Goal: Browse casually: Explore the website without a specific task or goal

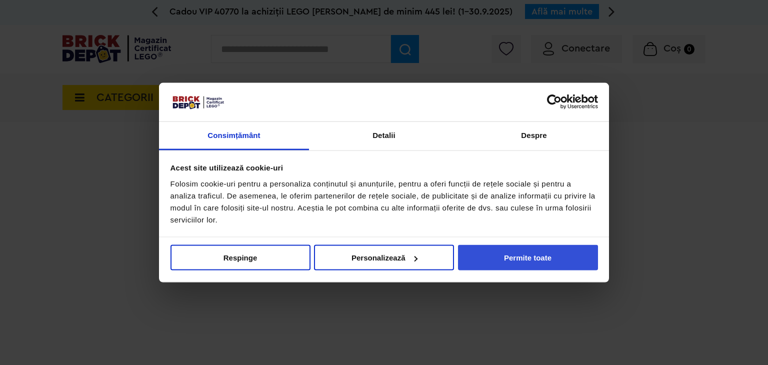
click at [529, 255] on button "Permite toate" at bounding box center [528, 258] width 140 height 26
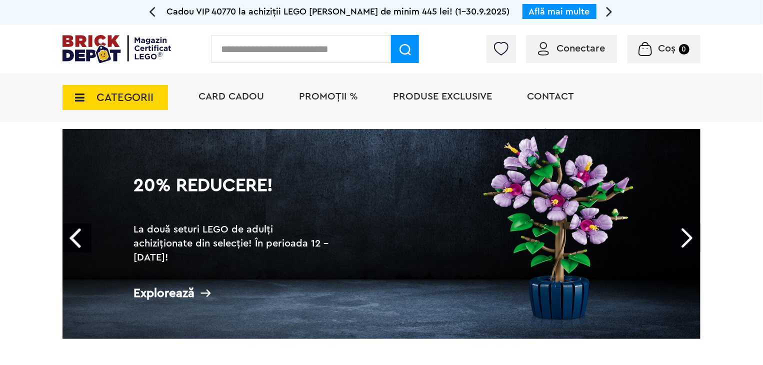
click at [98, 97] on span "CATEGORII" at bounding box center [125, 97] width 57 height 11
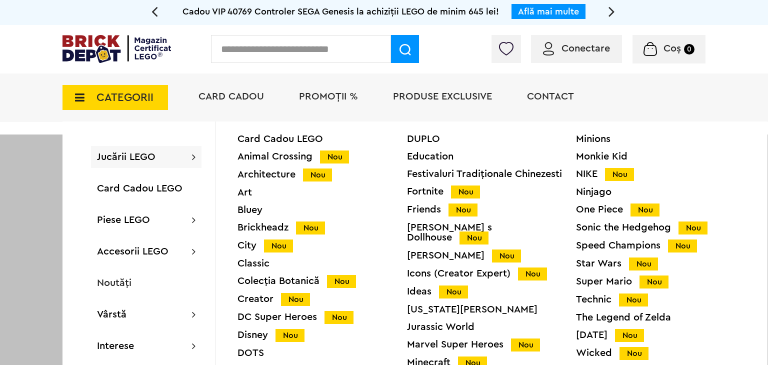
click at [37, 117] on div "CATEGORII Jucării LEGO Card Cadou LEGO Animal Crossing Nou Architecture Nou Art…" at bounding box center [384, 98] width 768 height 49
click at [13, 157] on div at bounding box center [384, 317] width 768 height 365
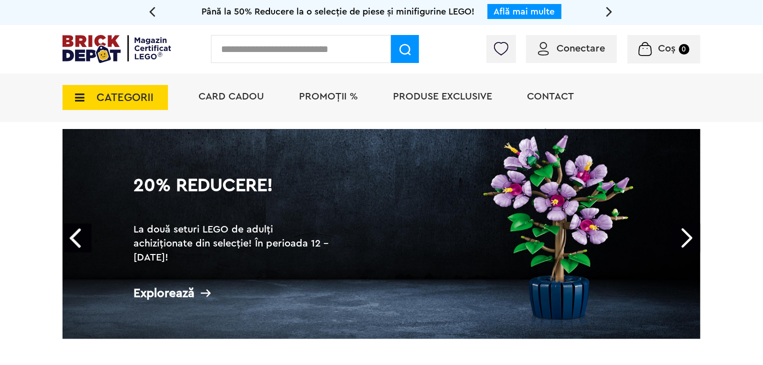
click at [356, 93] on span "PROMOȚII %" at bounding box center [328, 97] width 59 height 10
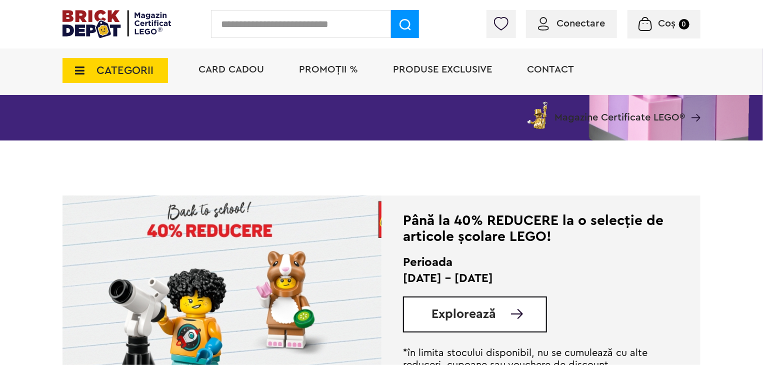
click at [517, 310] on img at bounding box center [517, 314] width 12 height 10
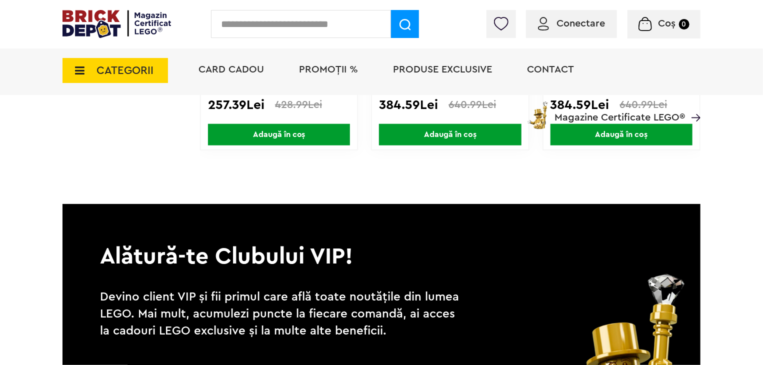
scroll to position [4203, 0]
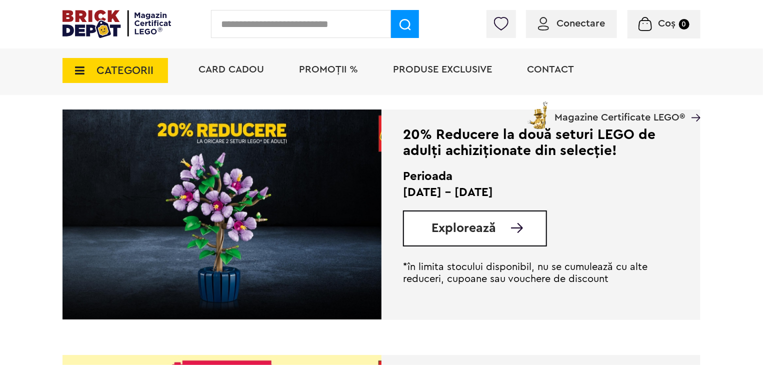
scroll to position [978, 0]
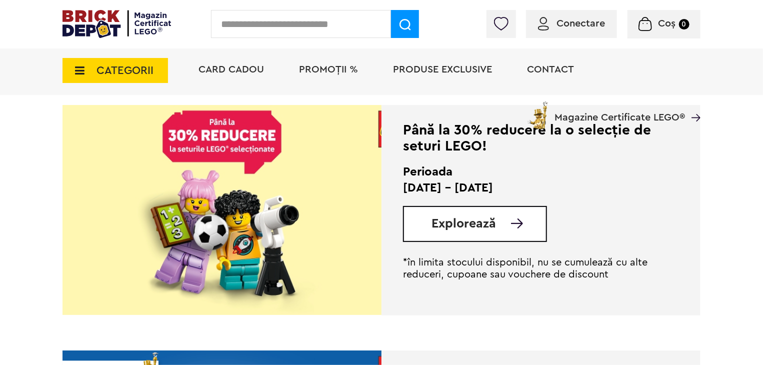
click at [476, 227] on span "Explorează" at bounding box center [464, 224] width 65 height 13
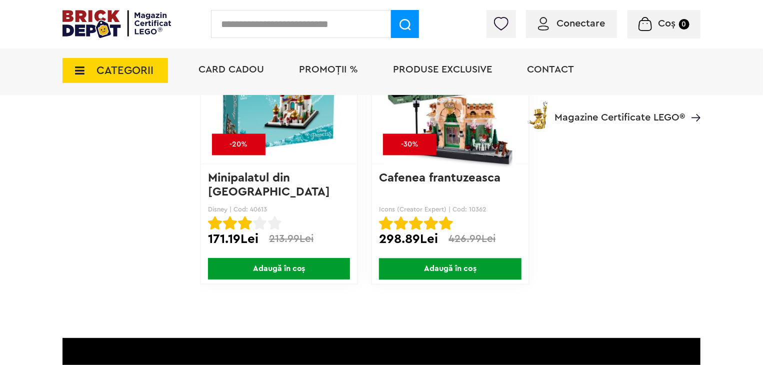
scroll to position [6754, 0]
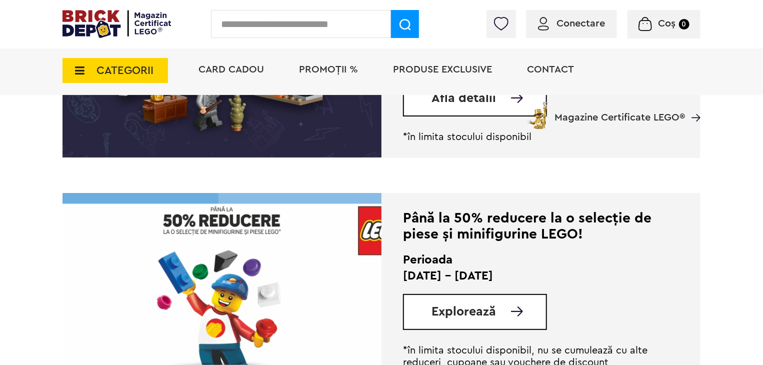
scroll to position [1605, 0]
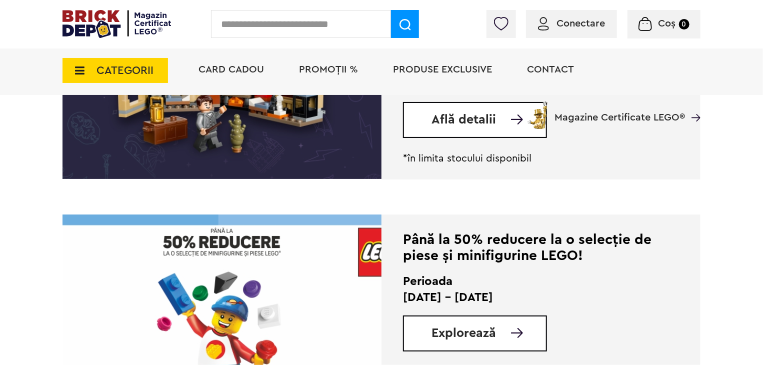
click at [485, 338] on span "Explorează" at bounding box center [464, 333] width 65 height 13
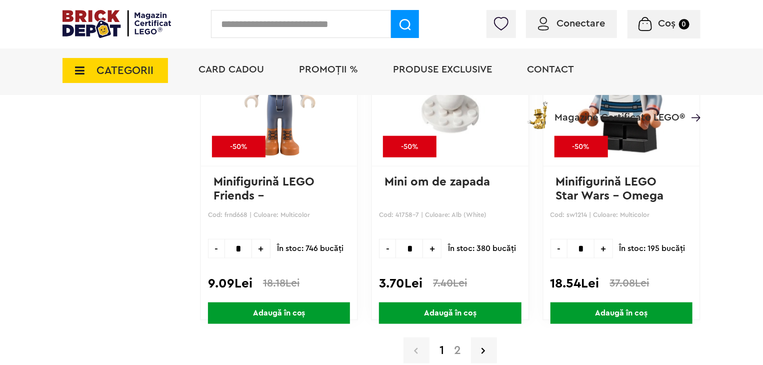
scroll to position [10138, 0]
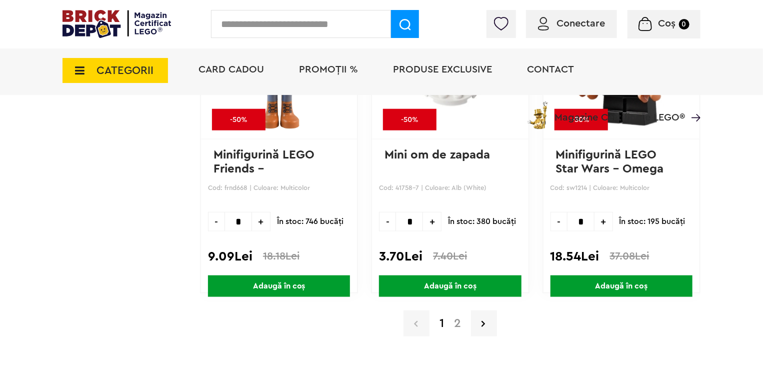
click at [457, 318] on link "2" at bounding box center [457, 324] width 17 height 12
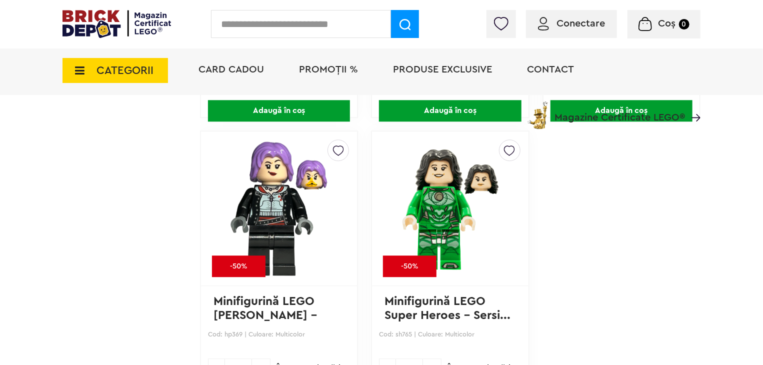
scroll to position [1301, 0]
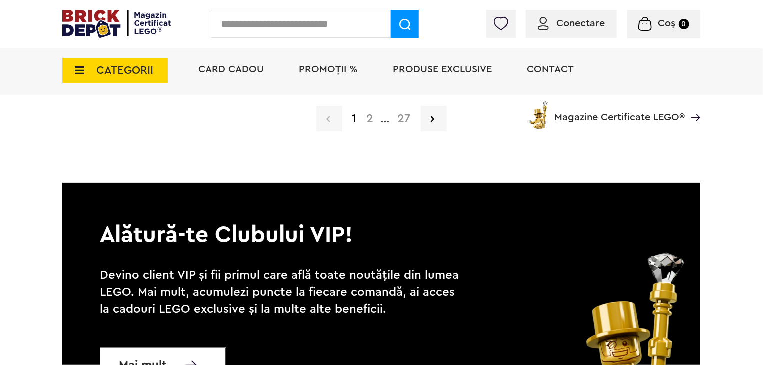
scroll to position [2833, 0]
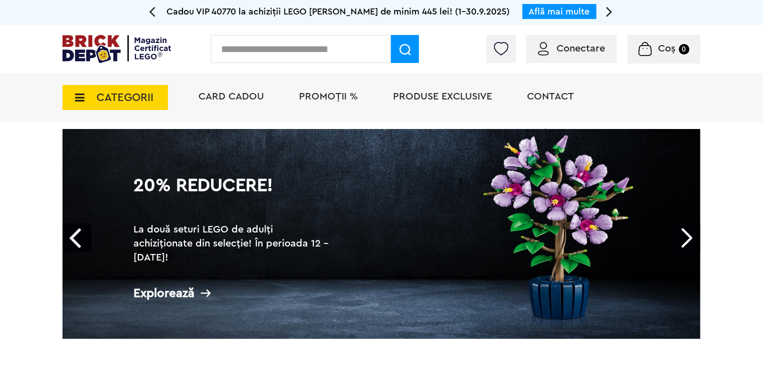
click at [226, 101] on span "Card Cadou" at bounding box center [232, 97] width 66 height 10
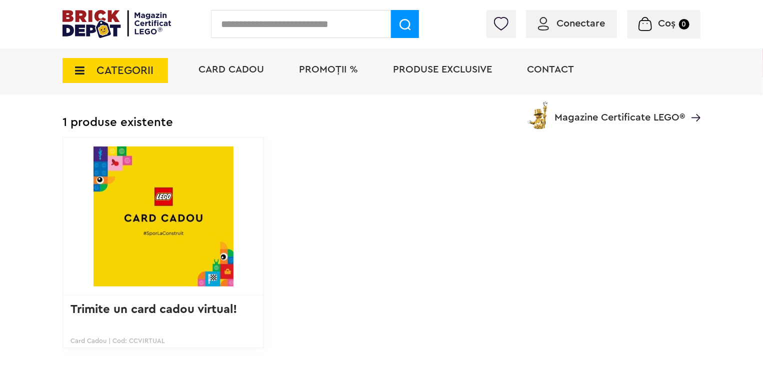
scroll to position [250, 0]
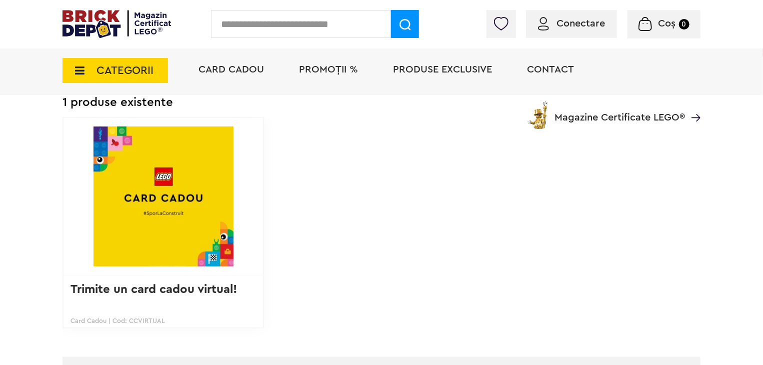
click at [139, 153] on img at bounding box center [163, 197] width 175 height 140
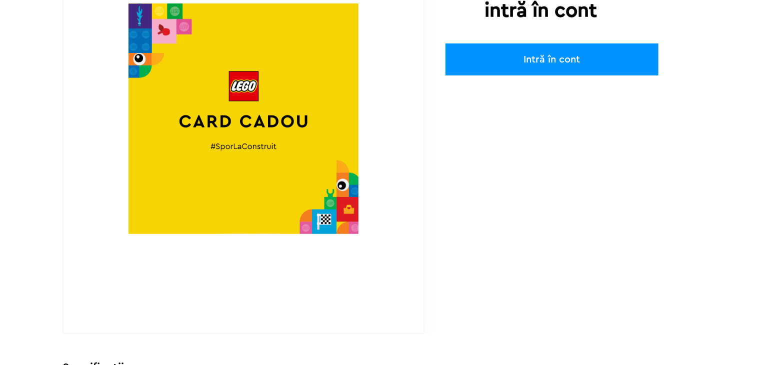
scroll to position [250, 0]
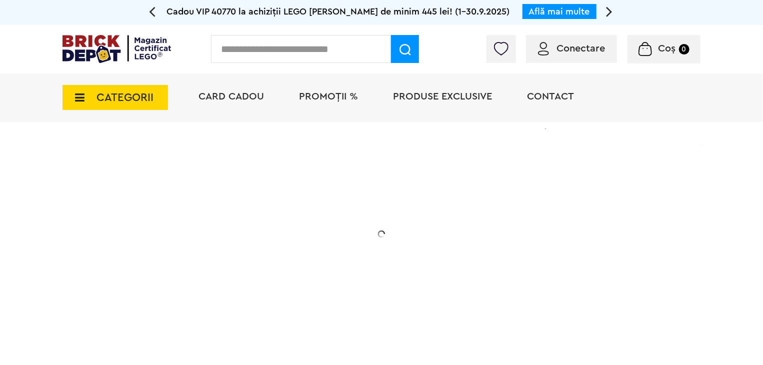
click at [94, 101] on span "CATEGORII" at bounding box center [116, 97] width 106 height 25
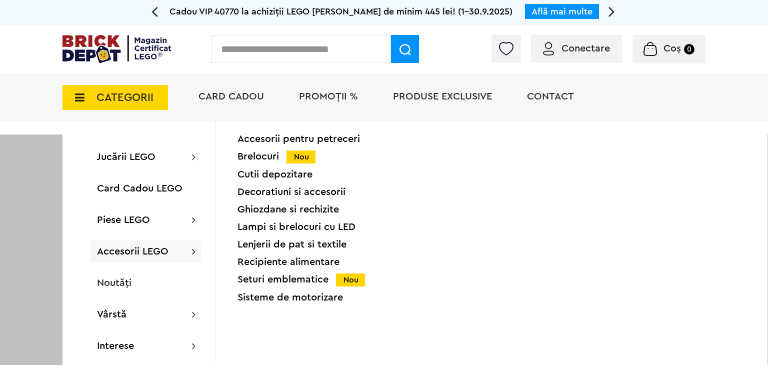
click at [255, 277] on div "Seturi emblematice Nou" at bounding box center [323, 280] width 170 height 11
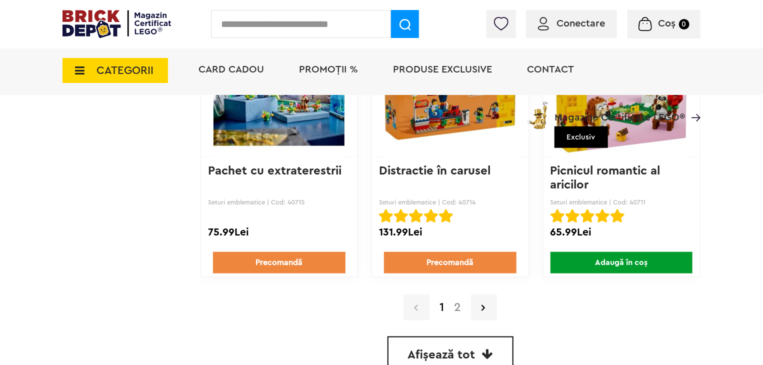
scroll to position [2401, 0]
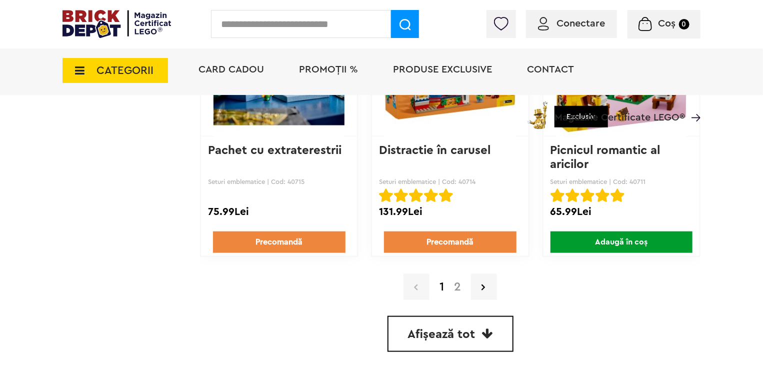
click at [476, 327] on link "Afișează tot" at bounding box center [451, 334] width 126 height 36
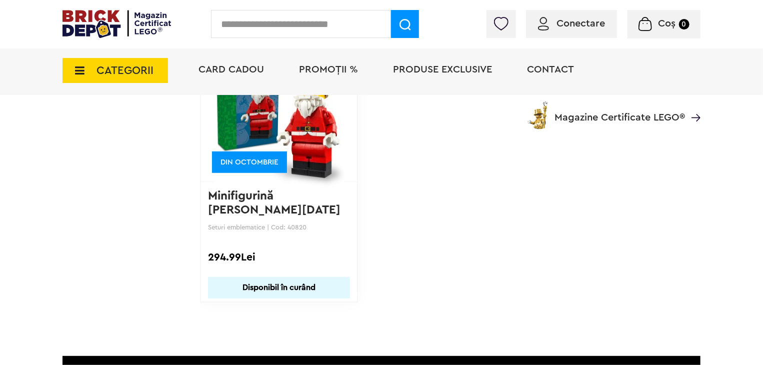
scroll to position [4292, 0]
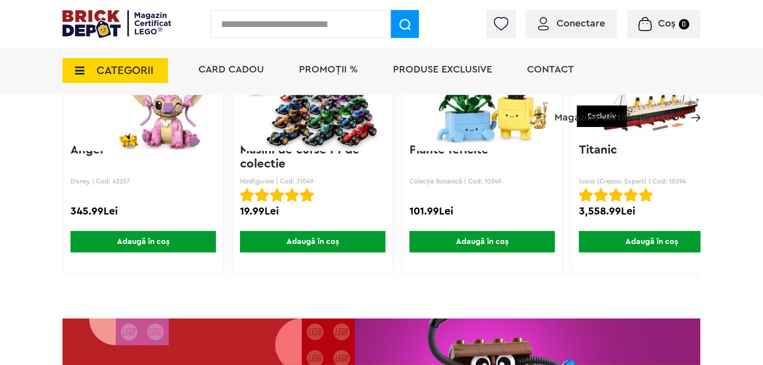
scroll to position [1427, 0]
